Goal: Download file/media: Obtain a digital file from the website

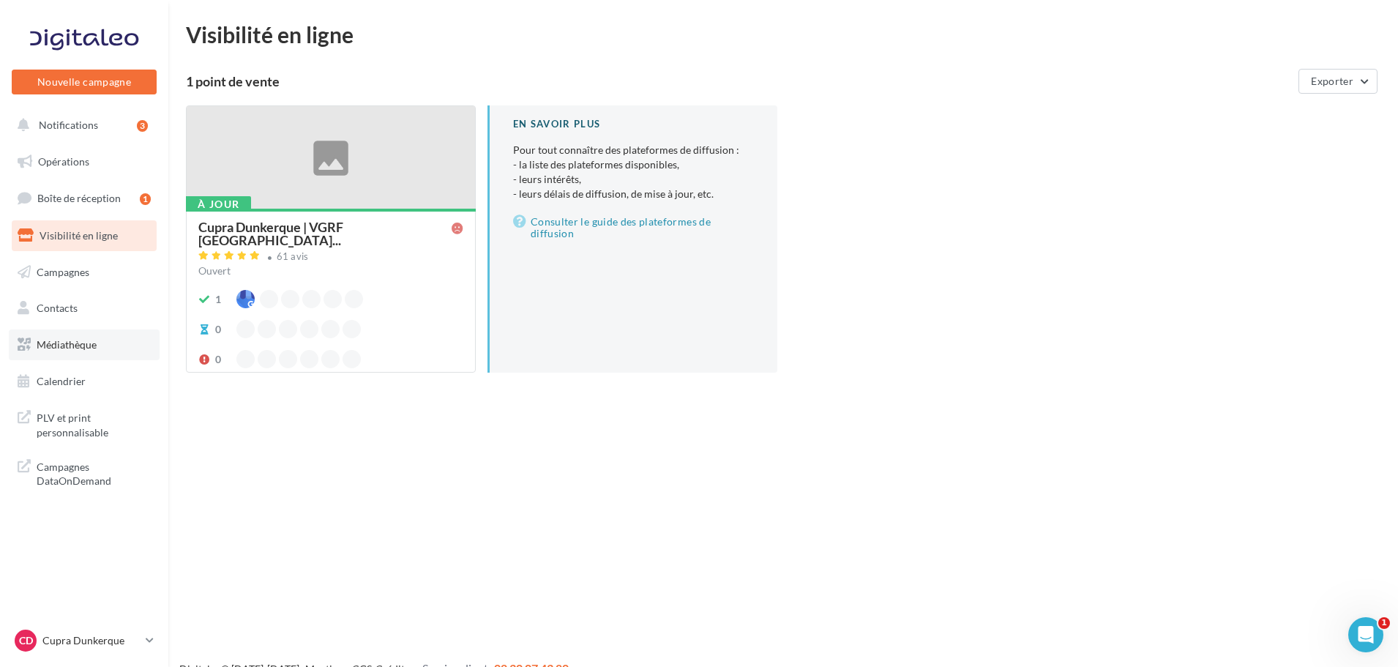
click at [64, 335] on link "Médiathèque" at bounding box center [84, 344] width 151 height 31
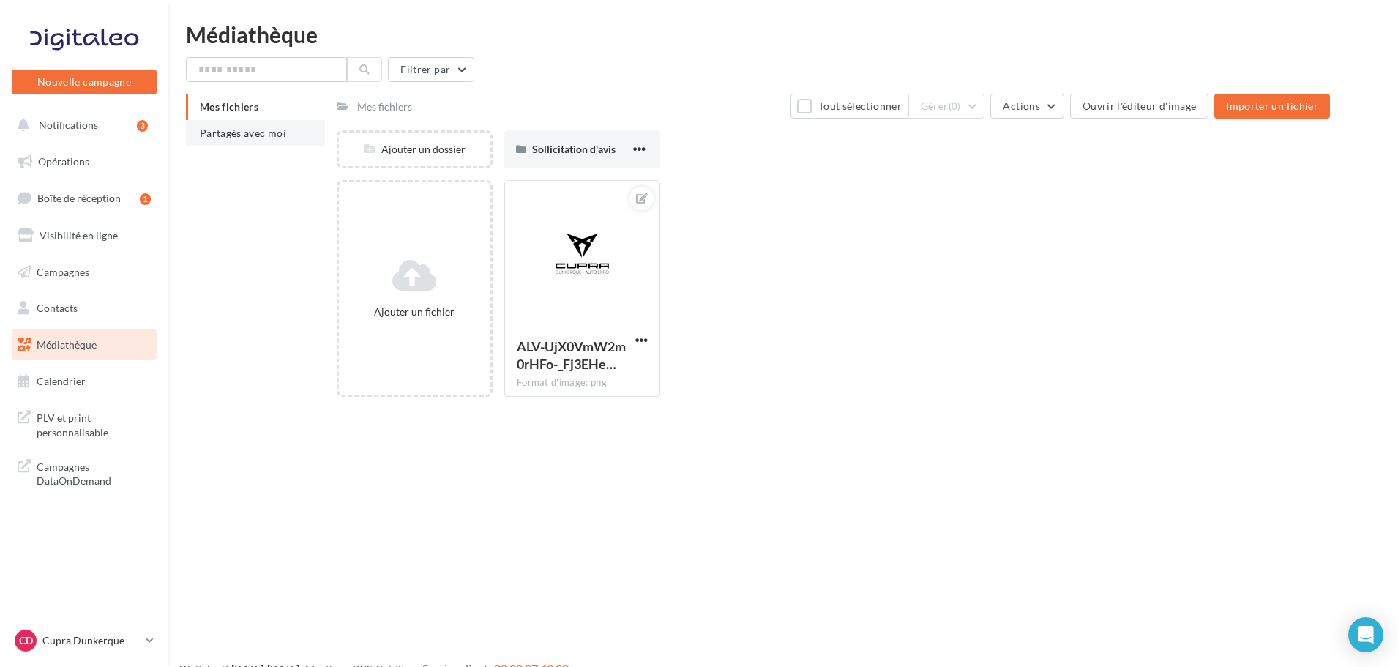
click at [243, 133] on span "Partagés avec moi" at bounding box center [243, 133] width 86 height 12
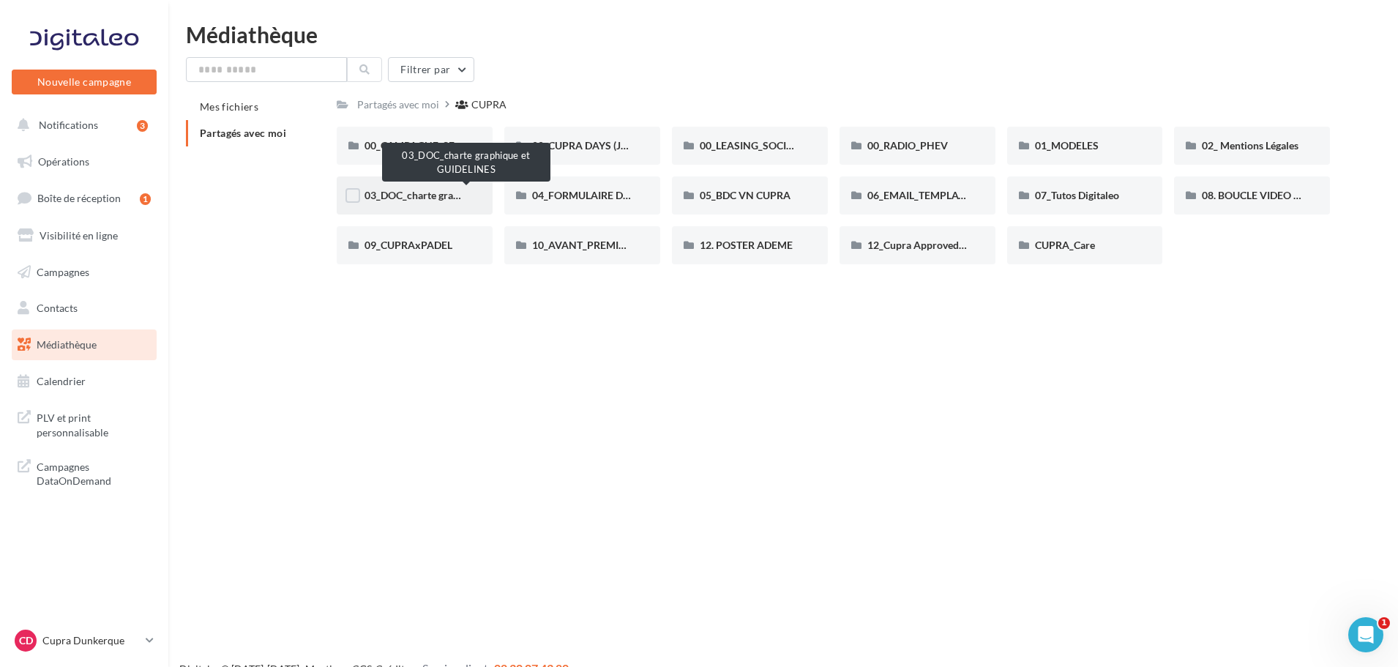
click at [402, 195] on span "03_DOC_charte graphique et GUIDELINES" at bounding box center [460, 195] width 192 height 12
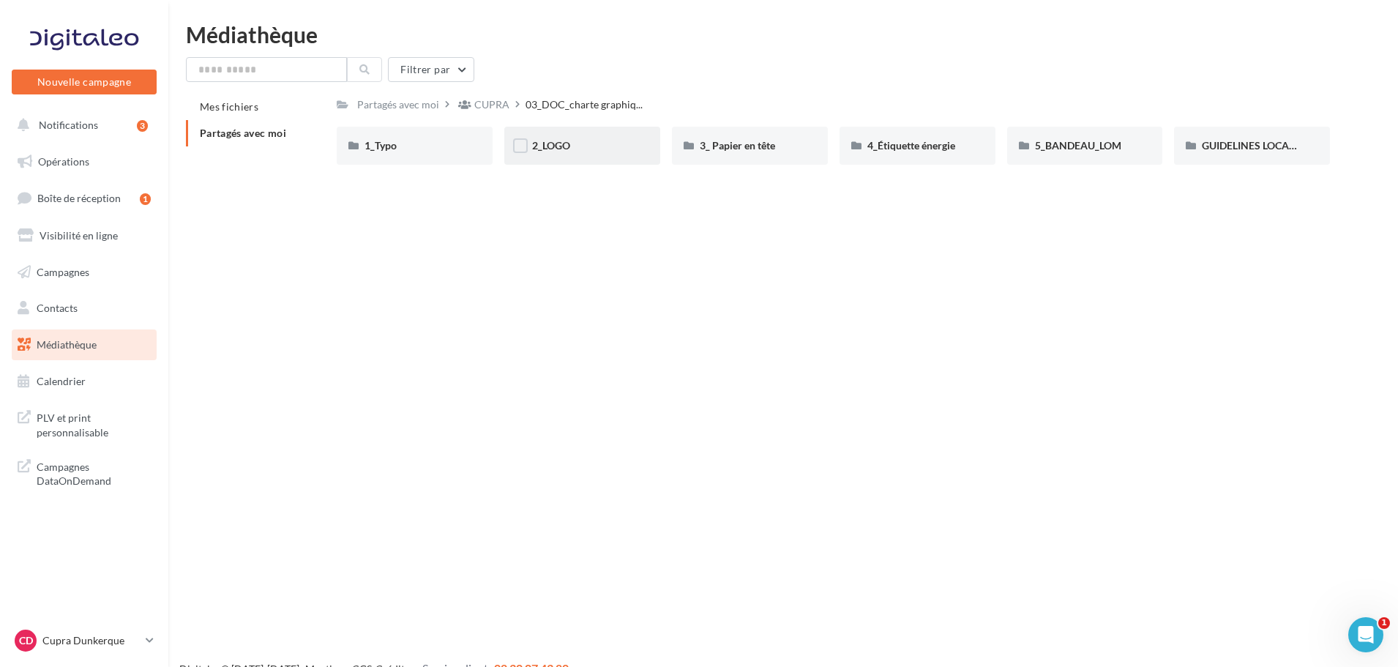
click at [580, 142] on div "2_LOGO" at bounding box center [582, 145] width 100 height 15
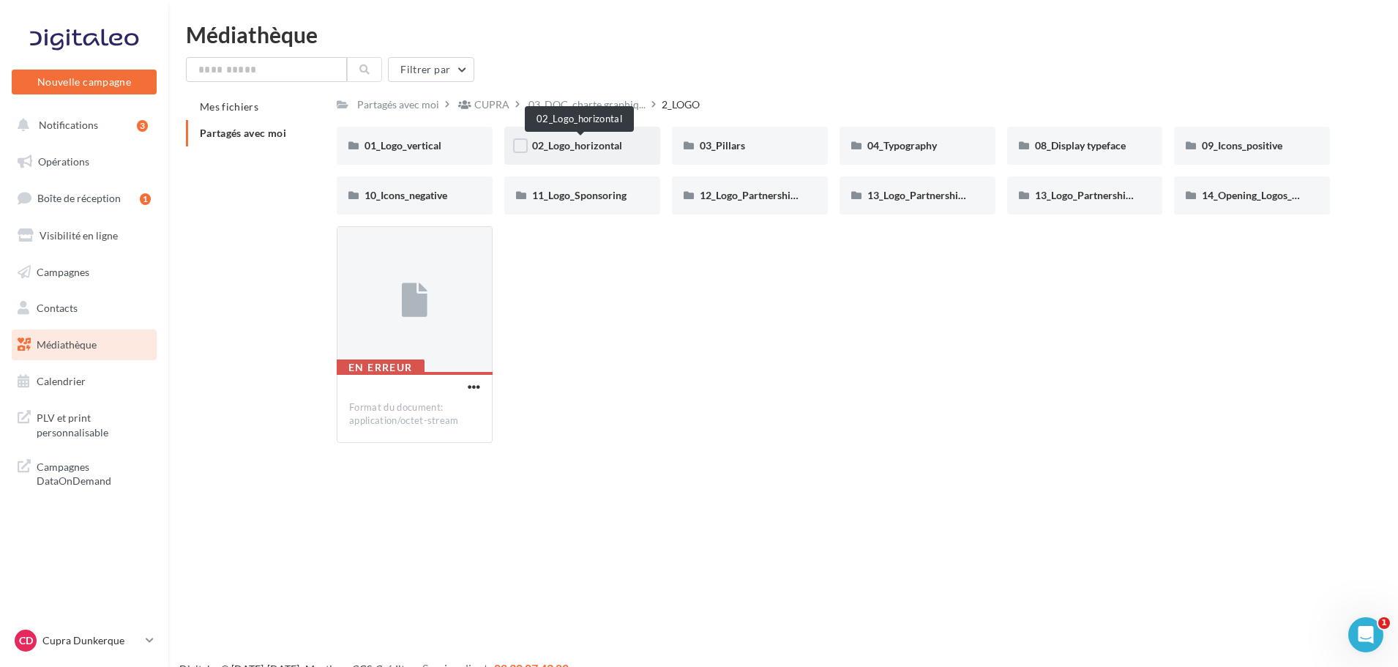
click at [585, 138] on div "02_Logo_horizontal" at bounding box center [582, 145] width 100 height 15
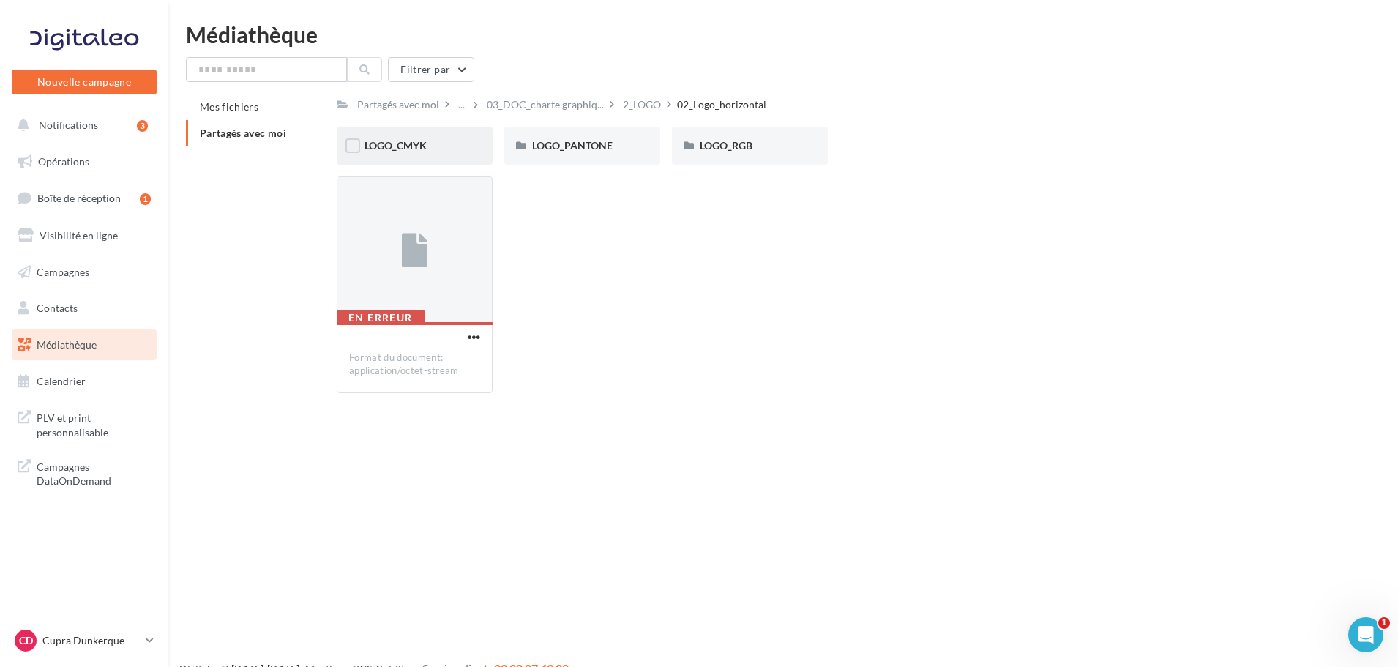
click at [465, 139] on div "LOGO_CMYK" at bounding box center [415, 146] width 156 height 38
click at [441, 135] on div "COOPER" at bounding box center [415, 146] width 156 height 38
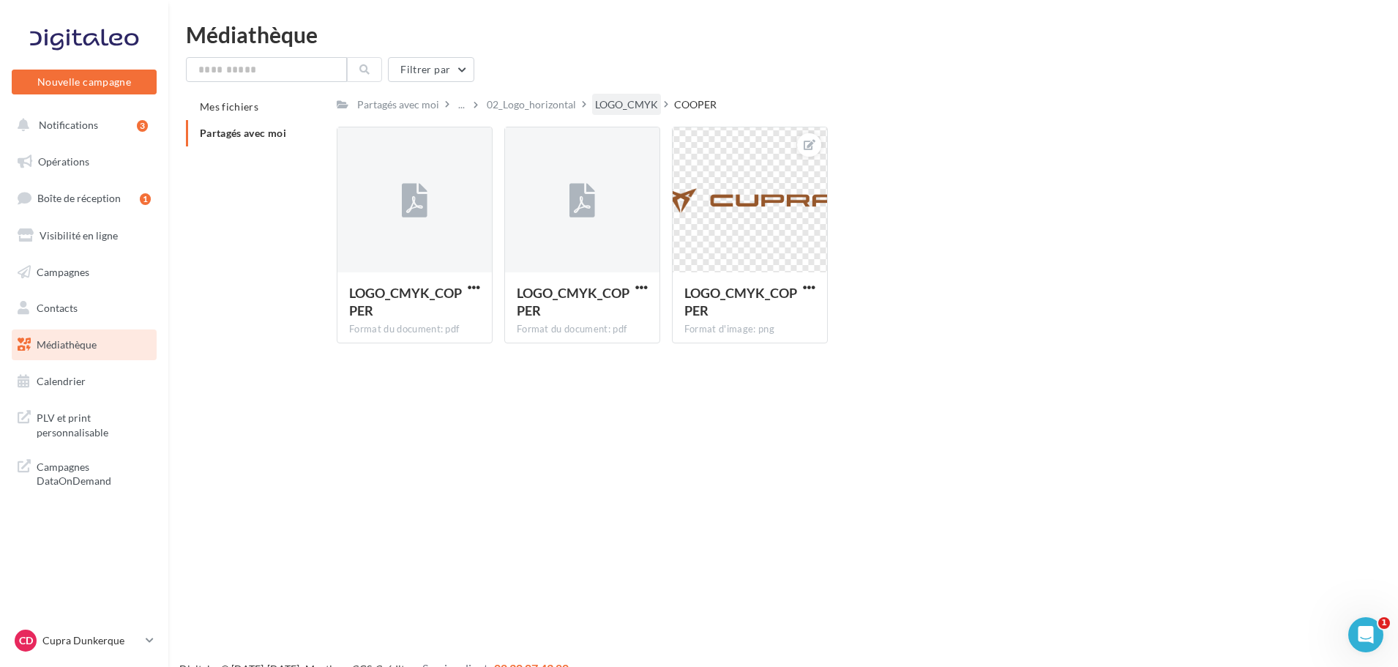
click at [630, 103] on div "LOGO_CMYK" at bounding box center [626, 104] width 63 height 15
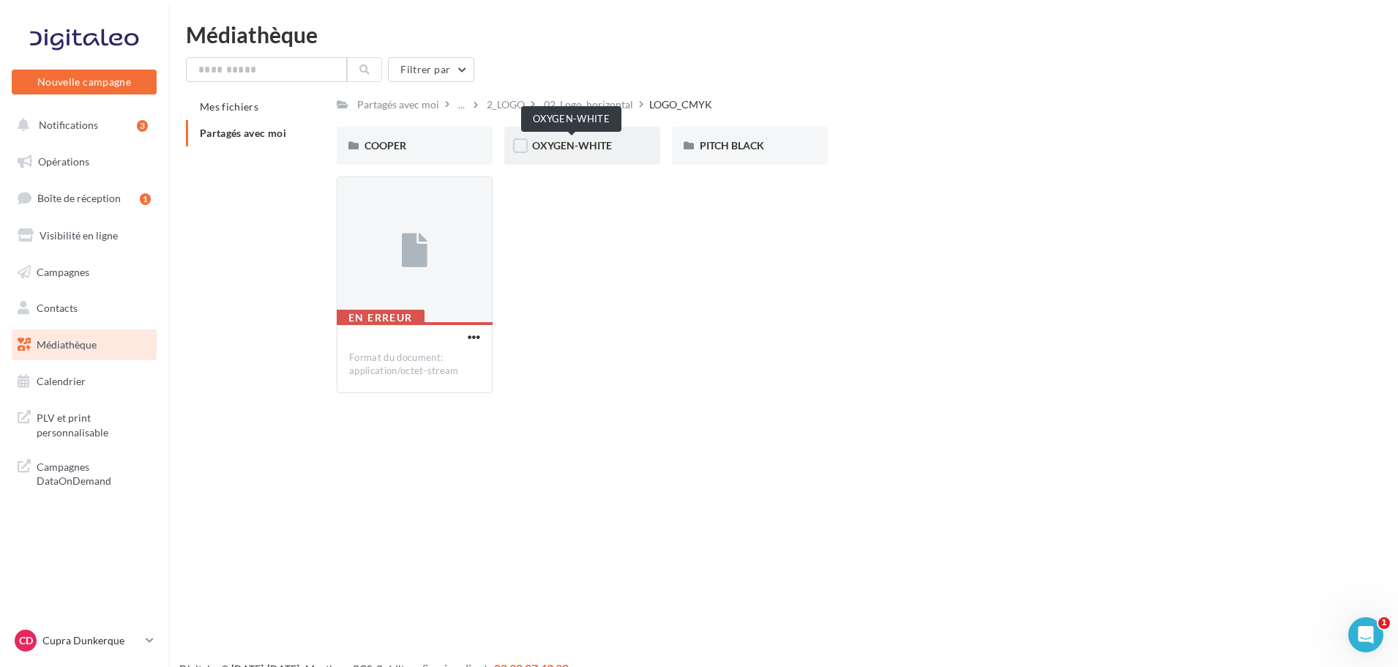
click at [603, 142] on span "OXYGEN-WHITE" at bounding box center [572, 145] width 80 height 12
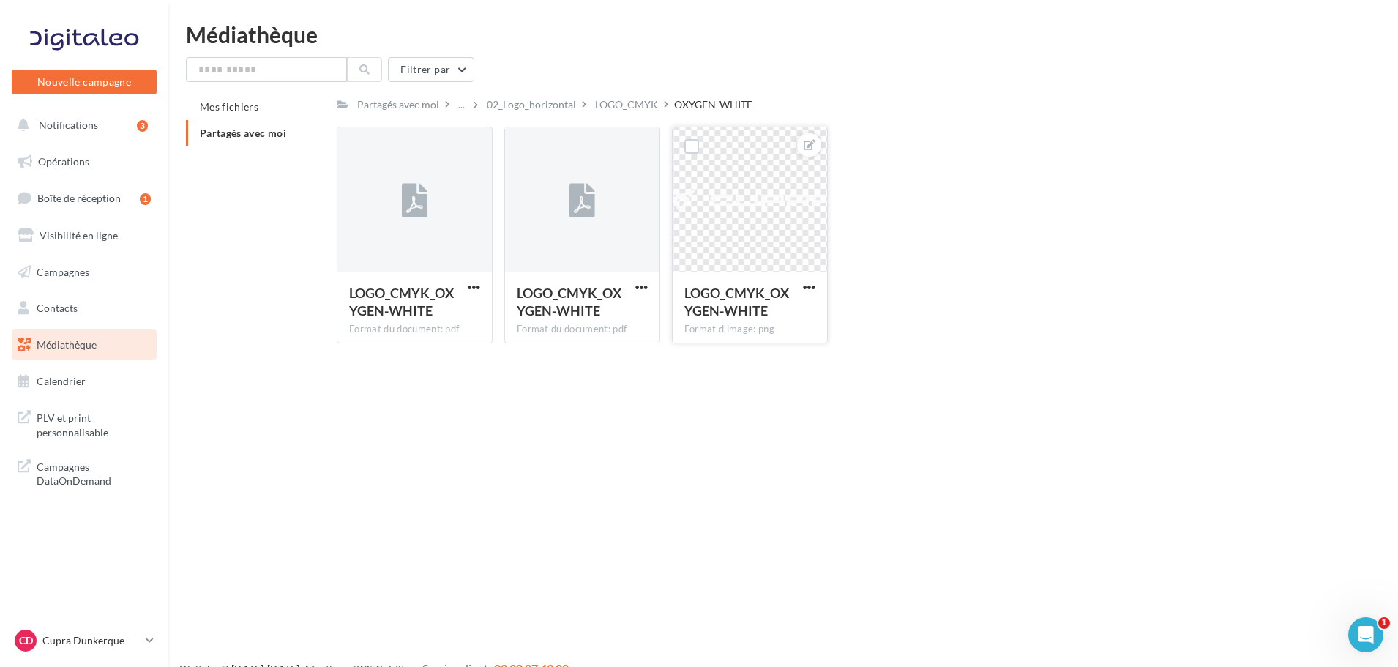
click at [742, 201] on div at bounding box center [749, 200] width 154 height 146
click at [615, 102] on div "LOGO_CMYK" at bounding box center [626, 104] width 63 height 15
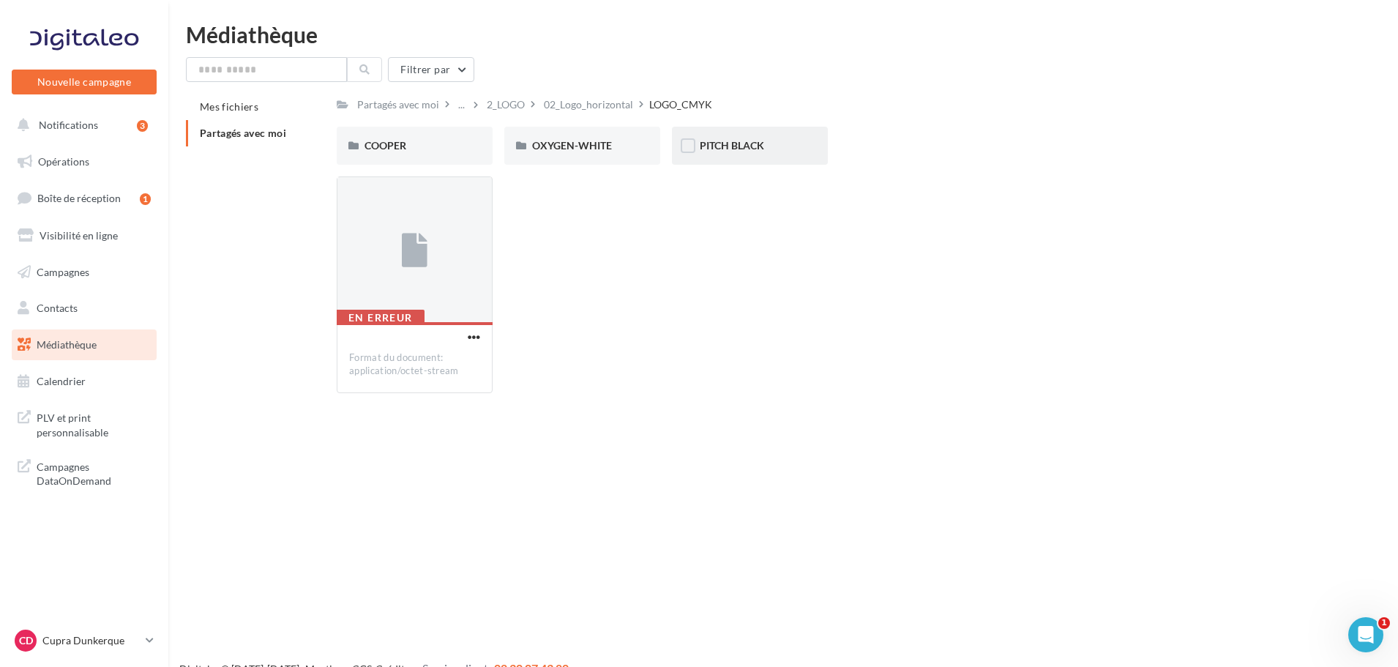
click at [716, 155] on div "PITCH BLACK" at bounding box center [750, 146] width 156 height 38
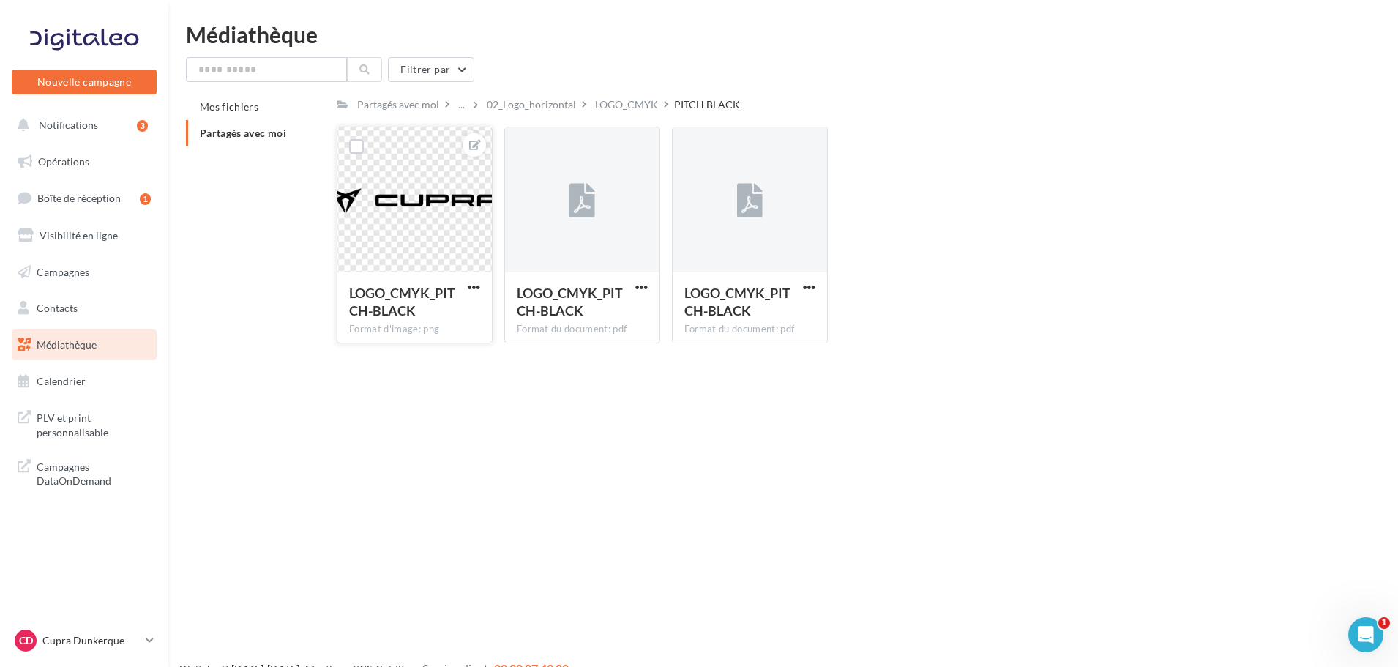
click at [480, 286] on button "button" at bounding box center [474, 288] width 18 height 15
click at [422, 351] on button "Télécharger" at bounding box center [406, 354] width 154 height 38
